Goal: Navigation & Orientation: Find specific page/section

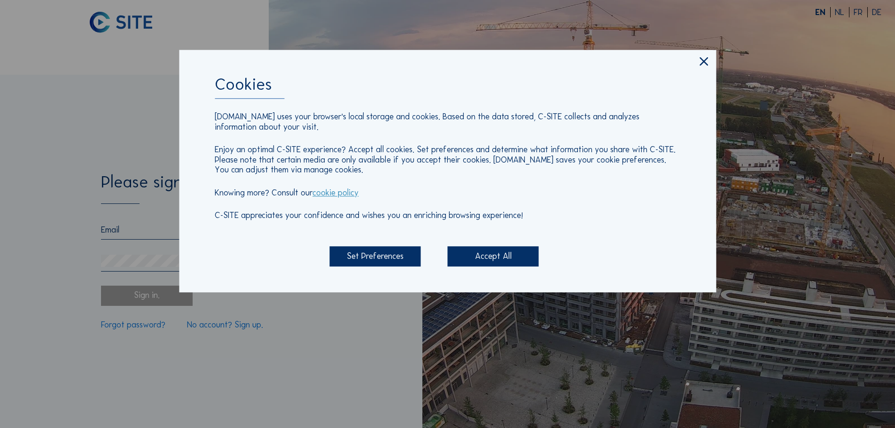
type input "[EMAIL_ADDRESS][DOMAIN_NAME]"
click at [501, 261] on div "Accept All" at bounding box center [493, 257] width 91 height 20
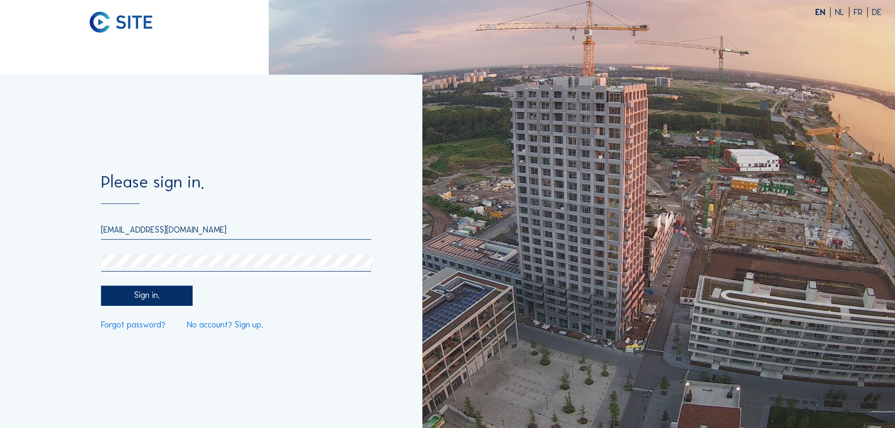
click at [148, 294] on div "Sign in." at bounding box center [146, 296] width 91 height 20
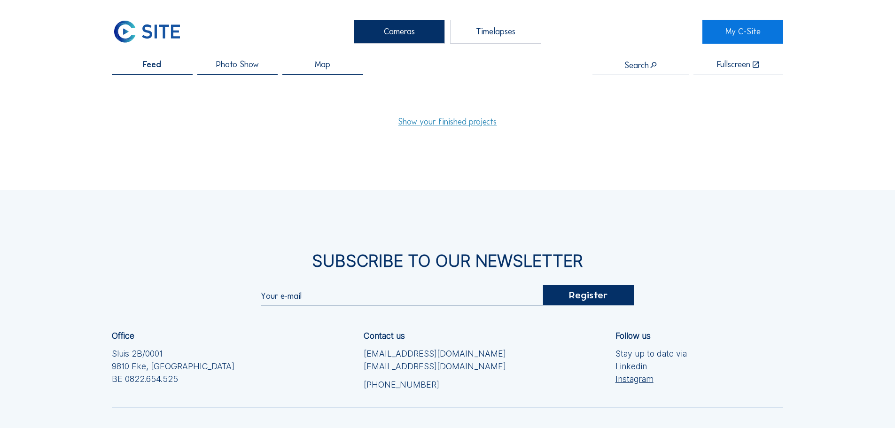
click at [468, 126] on link "Show your finished projects" at bounding box center [447, 122] width 99 height 8
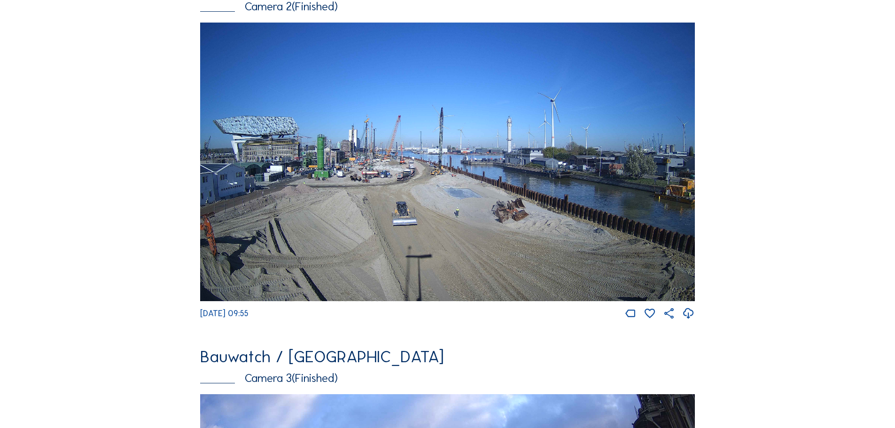
scroll to position [517, 0]
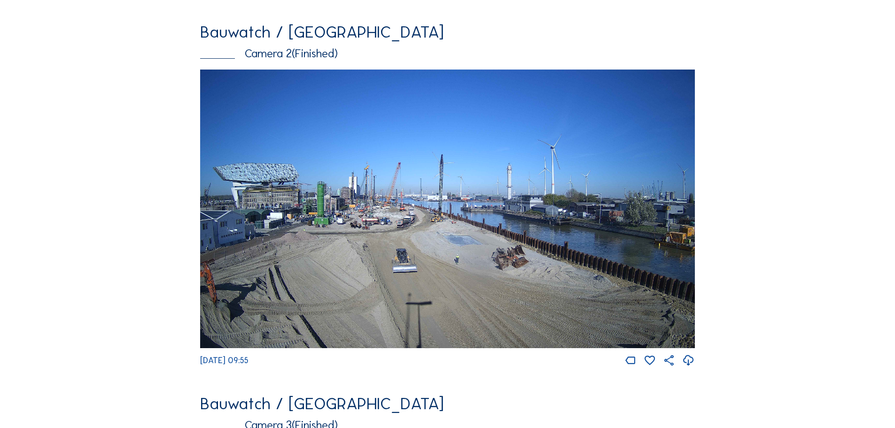
click at [378, 115] on img at bounding box center [447, 209] width 495 height 279
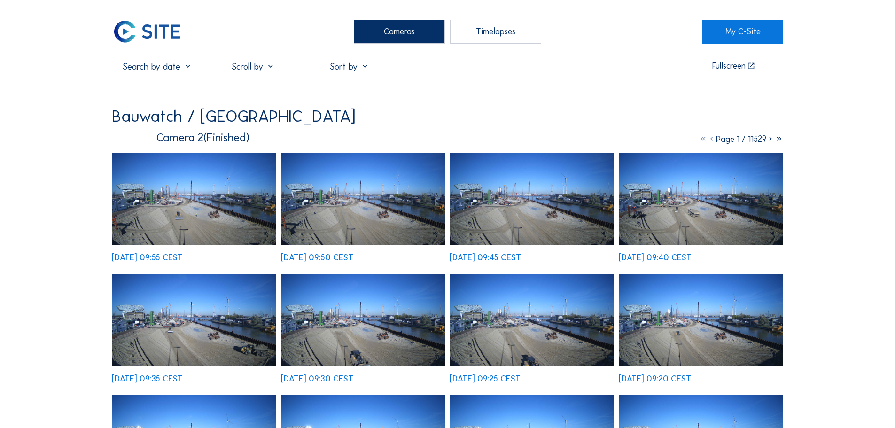
click at [216, 213] on img at bounding box center [194, 199] width 164 height 93
